Goal: Check status: Check status

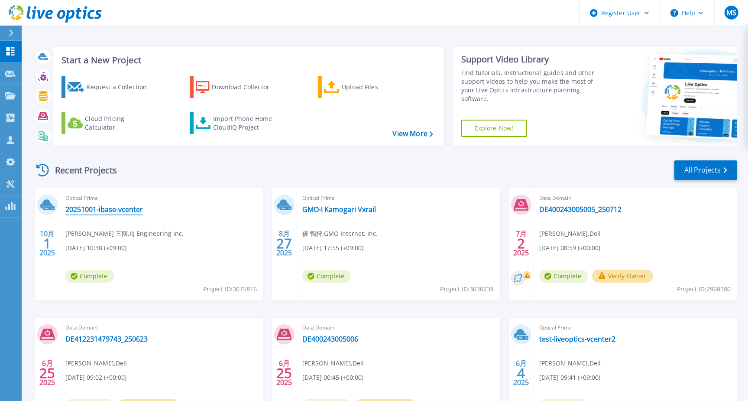
click at [98, 207] on link "20251001-ibase-vcenter" at bounding box center [104, 209] width 78 height 9
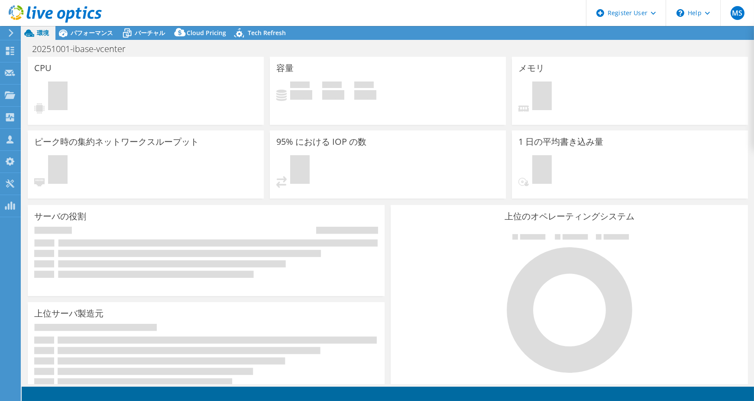
select select "[GEOGRAPHIC_DATA]"
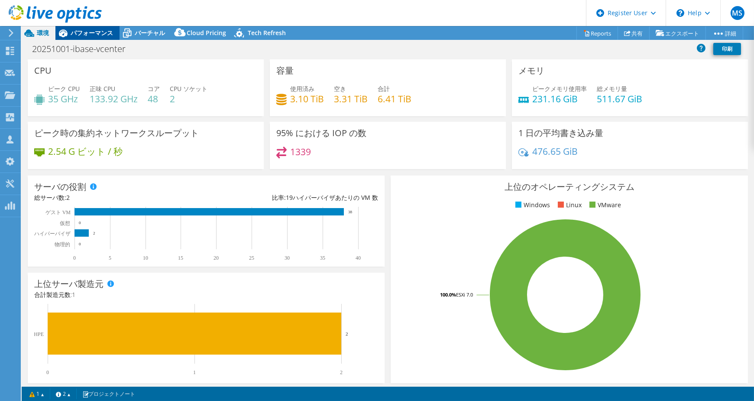
click at [97, 36] on span "パフォーマンス" at bounding box center [92, 33] width 42 height 8
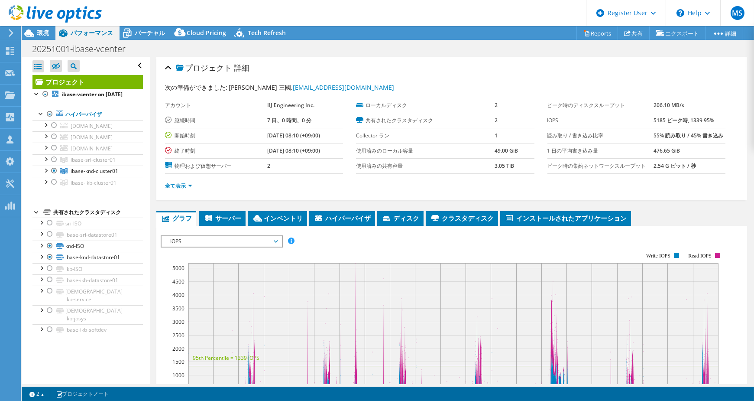
click at [97, 32] on span "パフォーマンス" at bounding box center [92, 33] width 42 height 8
click at [155, 182] on div "プロジェクト 詳細 次の準備ができました: 亮太郎 三國, ryohtaro-m@iij-engineering.co.jp アカウント IIJ Engine…" at bounding box center [452, 324] width 604 height 534
click at [55, 142] on div at bounding box center [54, 136] width 9 height 10
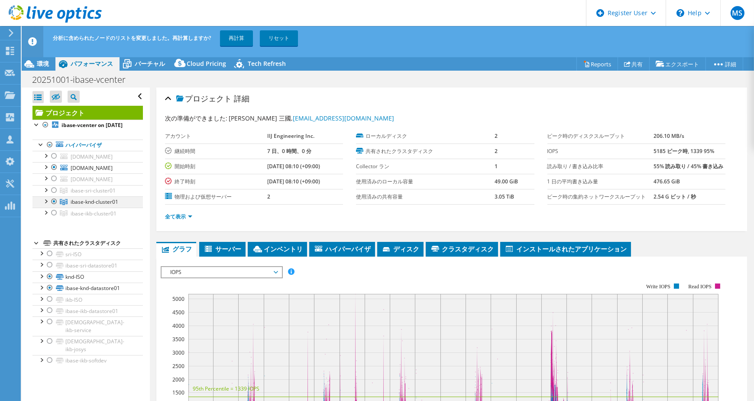
click at [55, 207] on div at bounding box center [54, 201] width 9 height 10
click at [247, 40] on link "再計算" at bounding box center [236, 38] width 33 height 16
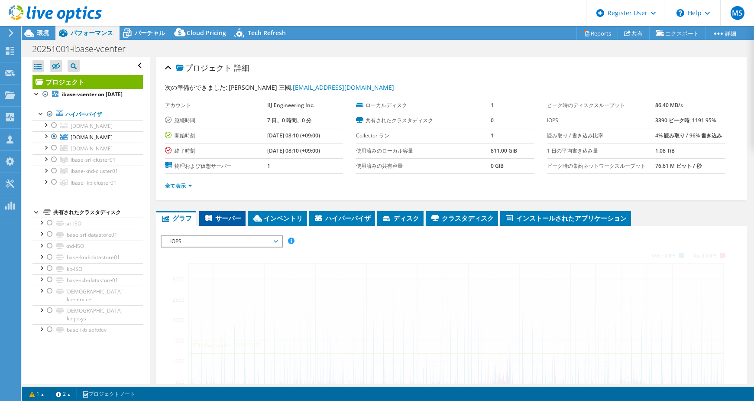
click at [231, 218] on span "サーバー" at bounding box center [223, 218] width 38 height 9
